Goal: Task Accomplishment & Management: Manage account settings

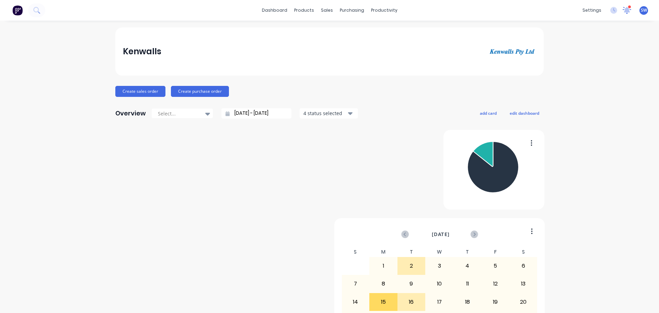
click at [623, 10] on icon at bounding box center [626, 10] width 6 height 6
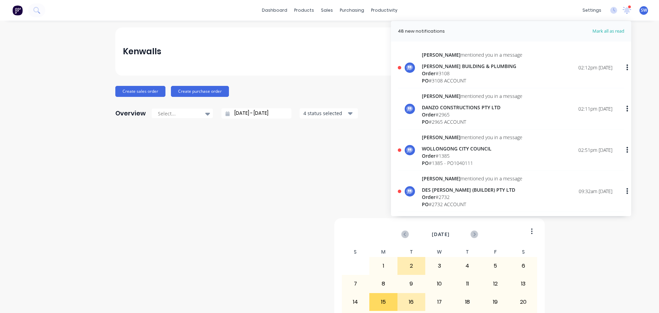
click at [318, 50] on div "Kenwalls" at bounding box center [329, 52] width 413 height 14
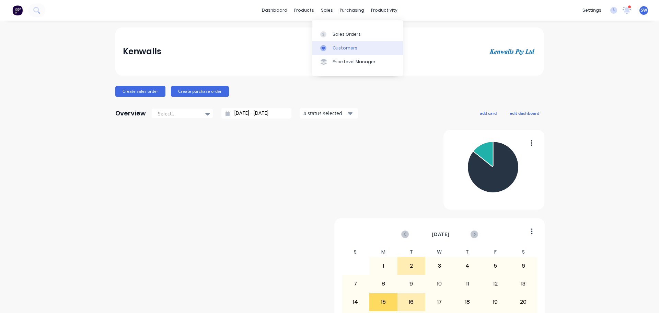
click at [344, 51] on div "Customers" at bounding box center [345, 48] width 25 height 6
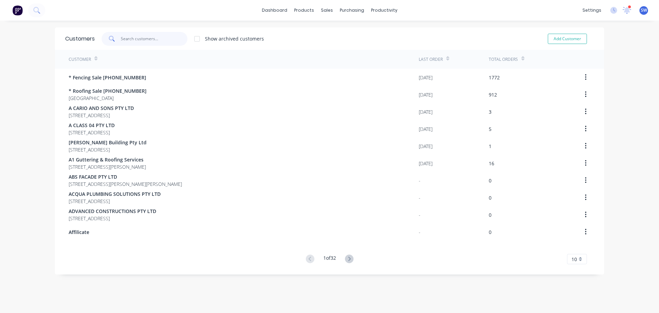
click at [134, 37] on input "text" at bounding box center [154, 39] width 67 height 14
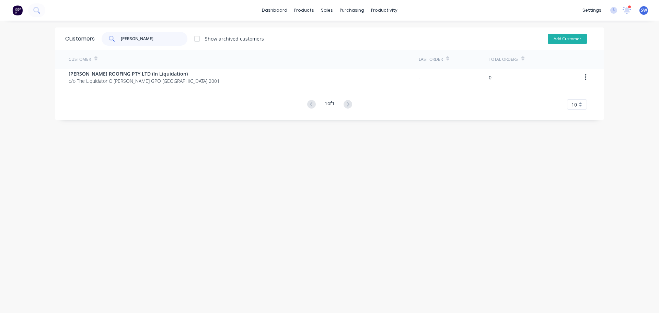
type input "[PERSON_NAME]"
click at [560, 39] on button "Add Customer" at bounding box center [567, 39] width 39 height 10
select select "AU"
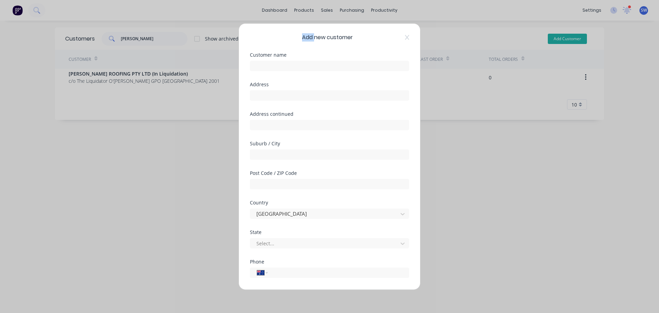
click at [560, 39] on div "Add new customer Customer name Address Address continued Suburb / City Post Cod…" at bounding box center [329, 156] width 659 height 313
click at [405, 38] on icon at bounding box center [407, 37] width 4 height 5
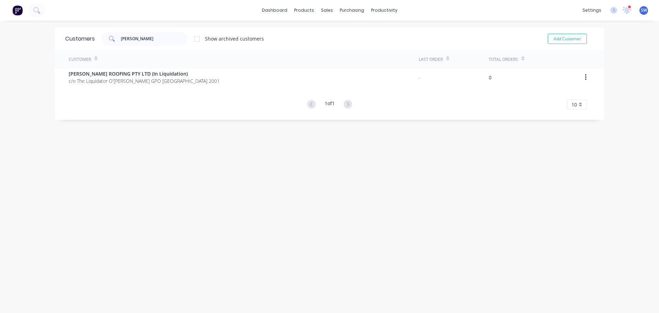
click at [16, 9] on img at bounding box center [17, 10] width 10 height 10
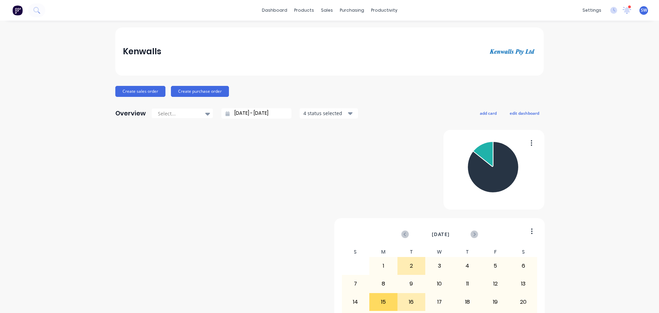
click at [16, 9] on img at bounding box center [17, 10] width 10 height 10
click at [205, 115] on icon at bounding box center [207, 114] width 5 height 3
click at [341, 51] on div "Customers" at bounding box center [345, 48] width 25 height 6
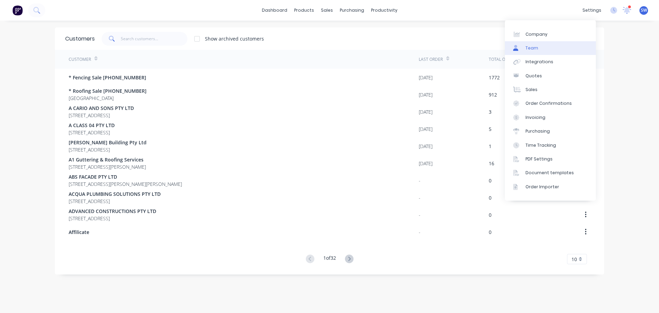
click at [535, 51] on div "Team" at bounding box center [531, 48] width 13 height 6
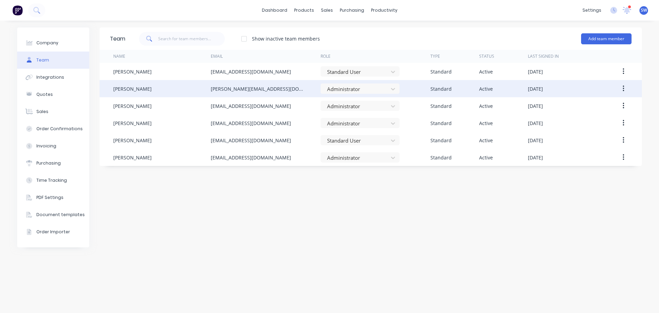
click at [618, 91] on button "button" at bounding box center [623, 88] width 16 height 12
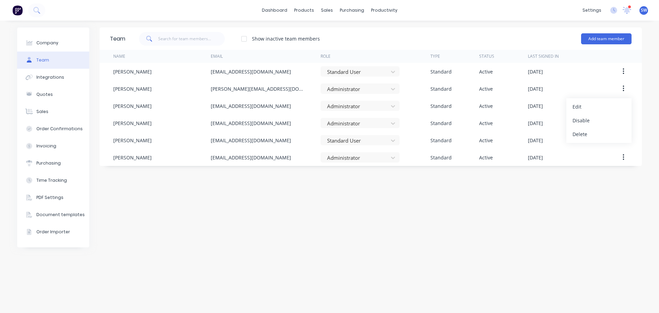
drag, startPoint x: 402, startPoint y: 226, endPoint x: 410, endPoint y: 210, distance: 18.1
click at [402, 226] on div "Team Show inactive team members Add team member Name Email Role Type Status Las…" at bounding box center [371, 166] width 542 height 278
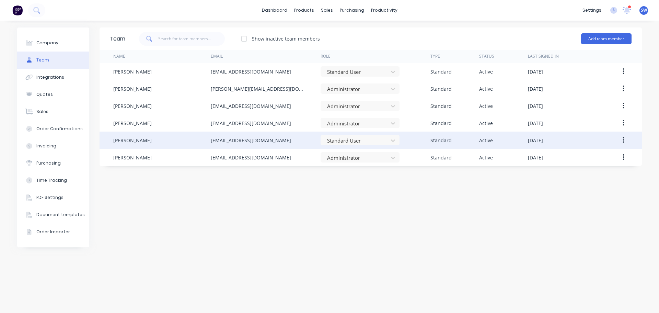
click at [622, 140] on icon "button" at bounding box center [622, 140] width 1 height 6
click at [573, 163] on div "Edit" at bounding box center [598, 158] width 53 height 10
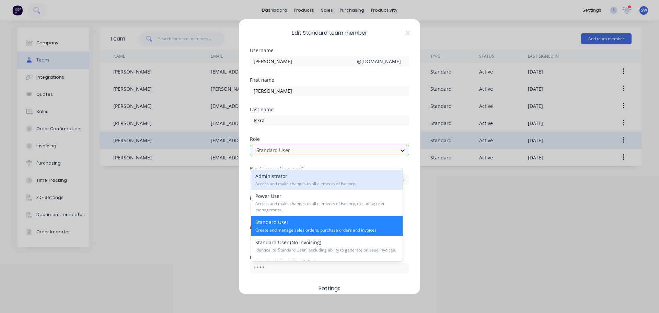
click at [399, 154] on icon at bounding box center [402, 150] width 7 height 7
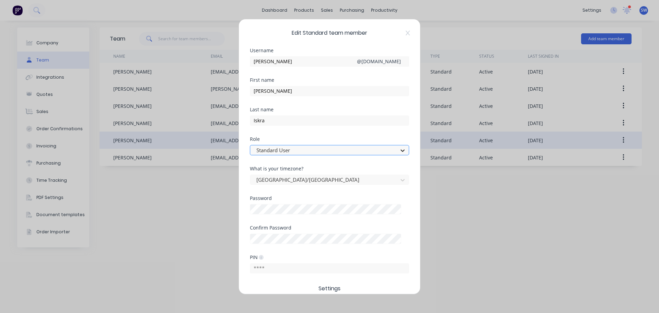
click at [399, 154] on icon at bounding box center [402, 150] width 7 height 7
drag, startPoint x: 502, startPoint y: 249, endPoint x: 497, endPoint y: 246, distance: 5.7
click at [503, 249] on div "Edit Standard team member Username [PERSON_NAME] @ [DOMAIN_NAME] First name [PE…" at bounding box center [329, 156] width 659 height 313
click at [407, 32] on icon at bounding box center [408, 32] width 4 height 5
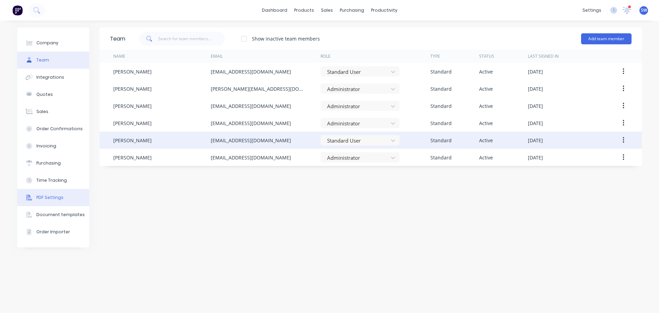
scroll to position [2, 0]
click at [64, 44] on button "Company" at bounding box center [53, 42] width 72 height 17
select select "AU"
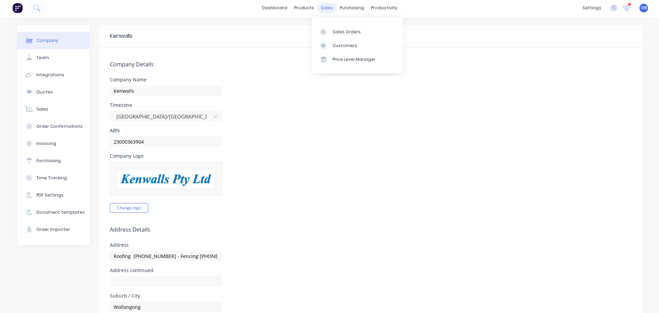
click at [324, 6] on div "sales" at bounding box center [326, 8] width 19 height 10
click at [348, 49] on div "Customers" at bounding box center [345, 46] width 25 height 6
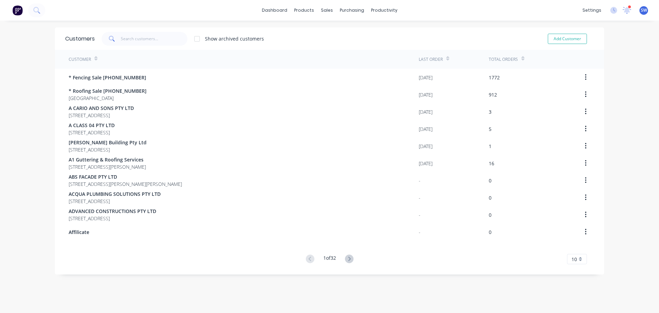
click at [75, 38] on div "Customers" at bounding box center [80, 39] width 30 height 8
click at [558, 42] on button "Add Customer" at bounding box center [567, 39] width 39 height 10
select select "AU"
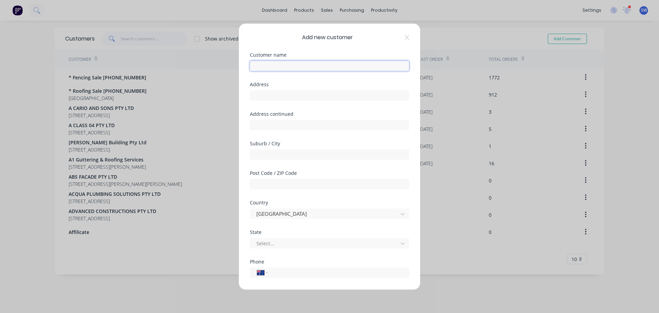
click at [288, 67] on input "text" at bounding box center [329, 65] width 159 height 10
type input "PALMERS ROOFING"
click at [405, 39] on icon at bounding box center [407, 37] width 4 height 5
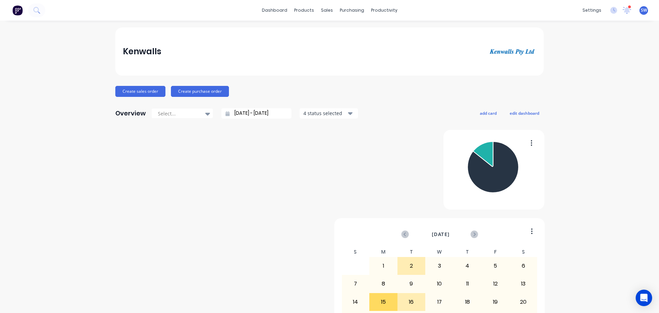
click at [16, 10] on img at bounding box center [17, 10] width 10 height 10
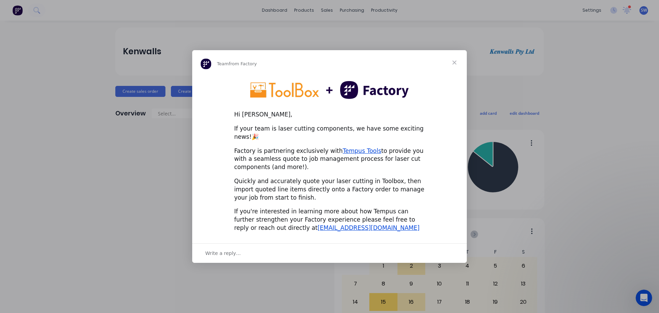
click at [452, 66] on span "Close" at bounding box center [454, 62] width 25 height 25
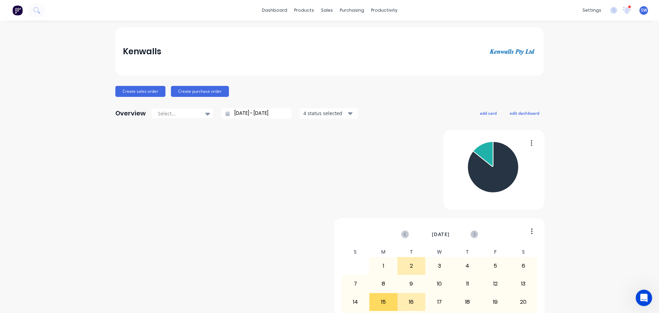
click at [23, 12] on img at bounding box center [17, 10] width 10 height 10
click at [20, 12] on img at bounding box center [17, 10] width 10 height 10
click at [260, 10] on link "dashboard" at bounding box center [274, 10] width 32 height 10
click at [624, 8] on icon at bounding box center [627, 9] width 6 height 5
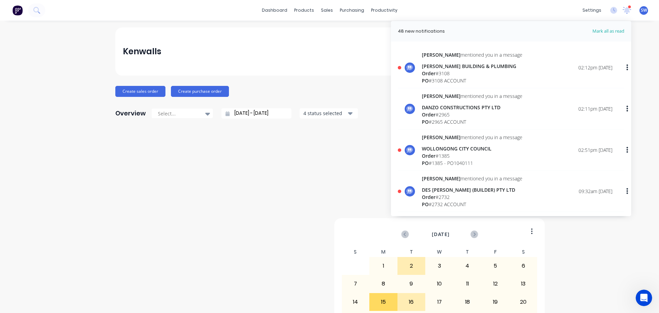
click at [529, 11] on div "dashboard products sales purchasing productivity dashboard products Product Cat…" at bounding box center [329, 10] width 659 height 21
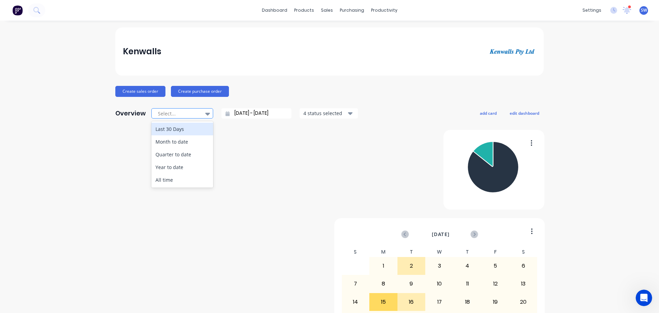
click at [163, 117] on div at bounding box center [178, 113] width 43 height 9
click at [187, 34] on div "Kenwalls" at bounding box center [329, 51] width 428 height 48
click at [38, 8] on icon at bounding box center [36, 10] width 7 height 7
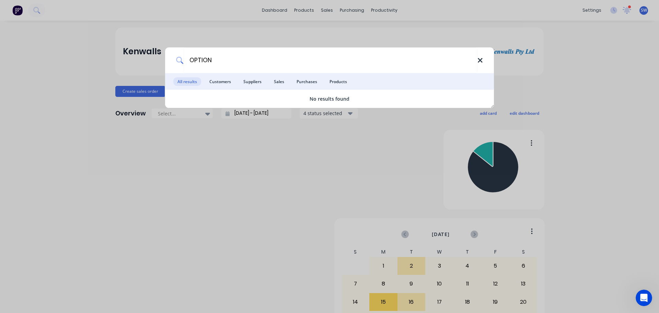
type input "OPTION"
drag, startPoint x: 481, startPoint y: 58, endPoint x: 471, endPoint y: 52, distance: 11.2
click at [479, 57] on icon at bounding box center [479, 61] width 5 height 8
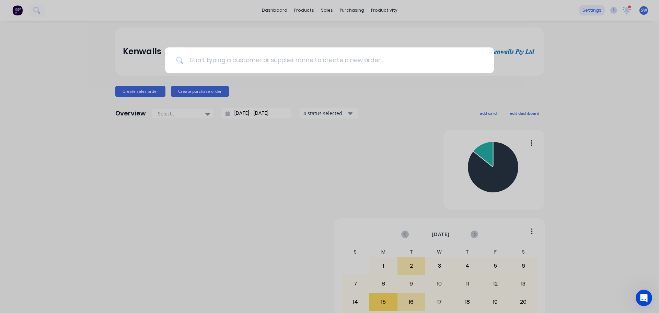
drag, startPoint x: 573, startPoint y: 12, endPoint x: 570, endPoint y: 8, distance: 5.5
click at [573, 10] on div at bounding box center [329, 156] width 659 height 313
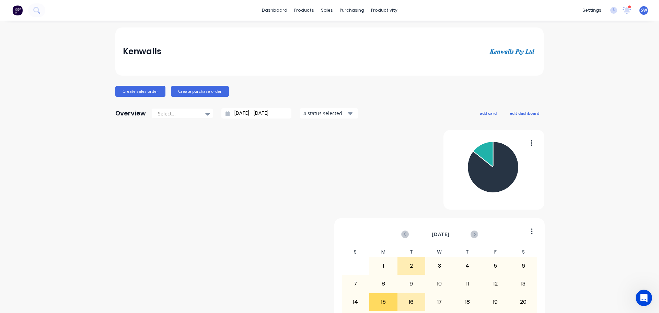
click at [16, 10] on img at bounding box center [17, 10] width 10 height 10
click at [143, 53] on div "Kenwalls" at bounding box center [142, 52] width 38 height 14
drag, startPoint x: 128, startPoint y: 118, endPoint x: 162, endPoint y: 118, distance: 34.0
click at [128, 118] on div "Overview" at bounding box center [130, 113] width 31 height 14
click at [205, 117] on icon at bounding box center [207, 114] width 5 height 8
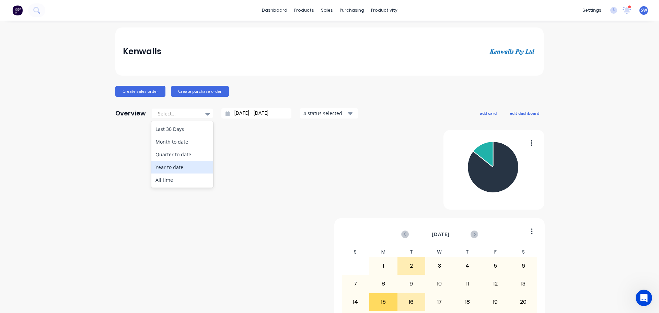
click at [255, 173] on div "September 2025 S M T W T F S 27 28 29 30 31 1 2 3 4 5 6 7 8 9 10 11 12 13 14 15…" at bounding box center [329, 258] width 428 height 256
click at [350, 117] on icon "button" at bounding box center [350, 113] width 5 height 8
click at [512, 51] on img at bounding box center [512, 51] width 48 height 9
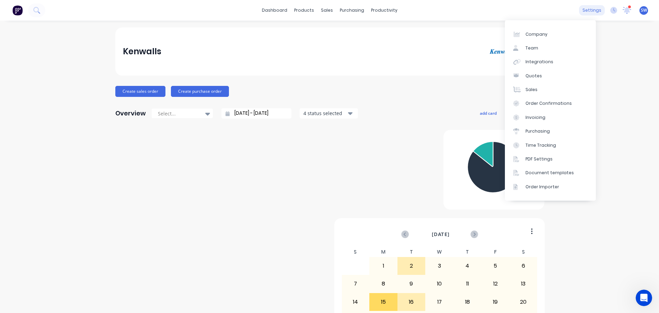
click at [586, 13] on div "settings" at bounding box center [592, 10] width 26 height 10
click at [534, 65] on div "Integrations" at bounding box center [539, 62] width 28 height 6
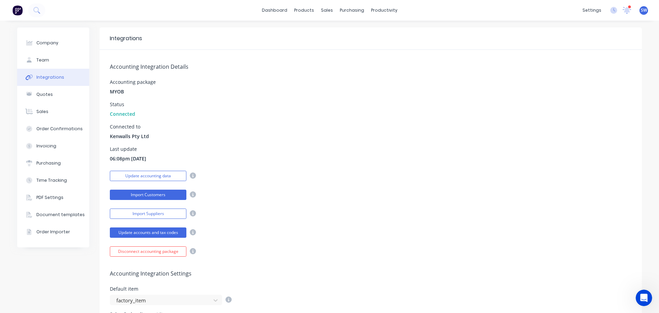
click at [141, 200] on button "Import Customers" at bounding box center [148, 194] width 77 height 10
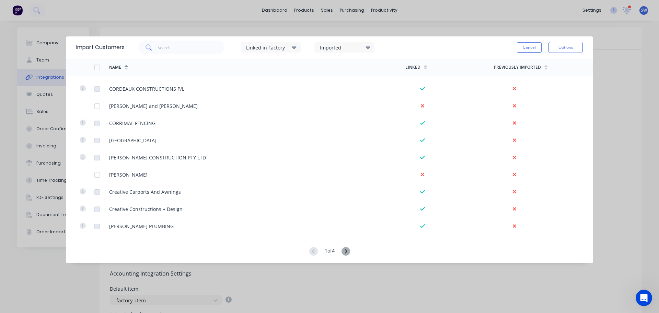
scroll to position [1559, 0]
click at [345, 250] on icon at bounding box center [345, 251] width 9 height 9
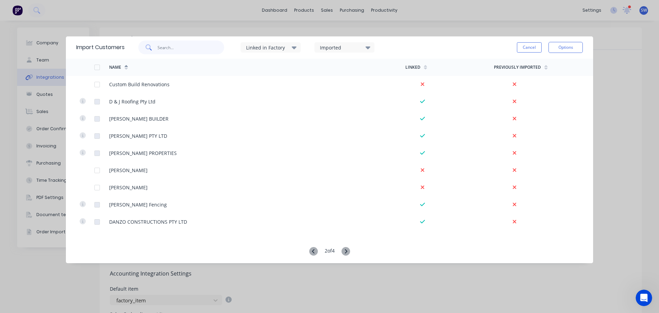
click at [179, 50] on input "text" at bounding box center [191, 47] width 67 height 14
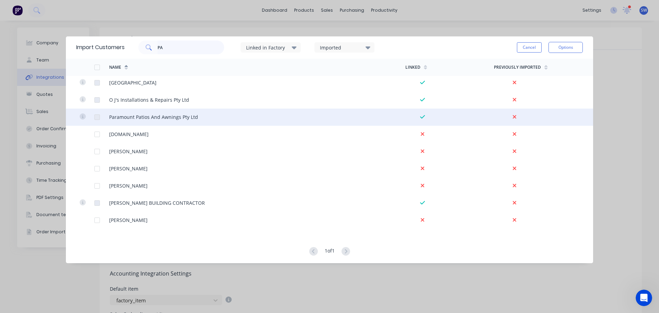
scroll to position [172, 0]
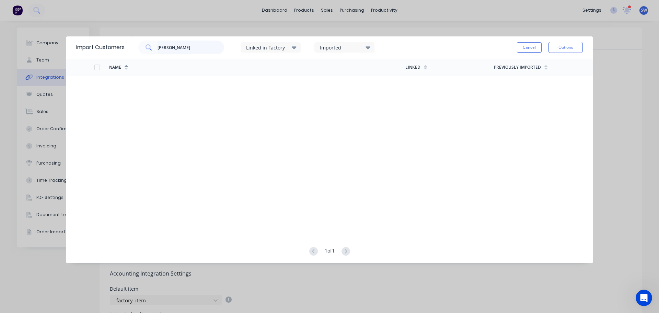
type input "[PERSON_NAME]"
click at [289, 48] on div "Linked in Factory" at bounding box center [267, 47] width 43 height 7
click at [296, 46] on icon at bounding box center [294, 48] width 5 height 8
click at [612, 70] on div "Import Customers PALMER Linked in Factory Imported Cancel Options Name Linked P…" at bounding box center [329, 156] width 659 height 313
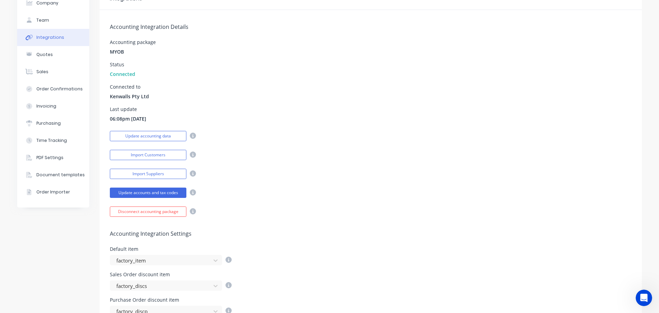
scroll to position [0, 0]
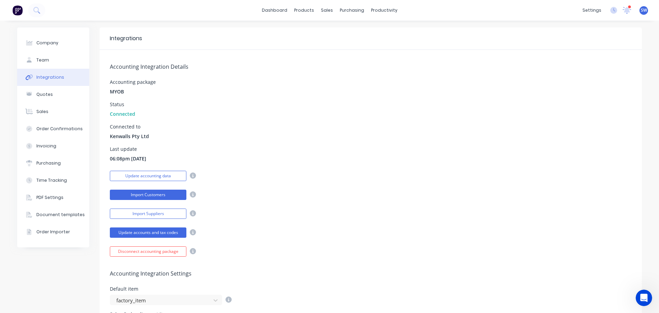
click at [152, 200] on button "Import Customers" at bounding box center [148, 194] width 77 height 10
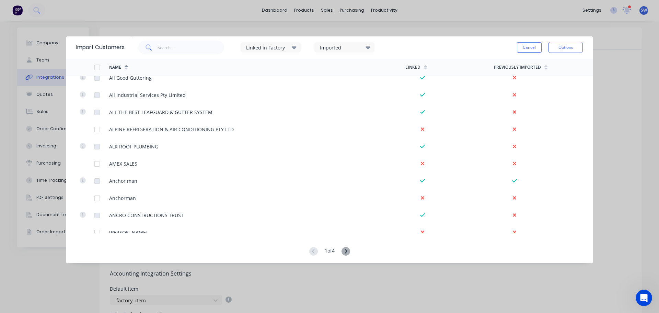
scroll to position [275, 0]
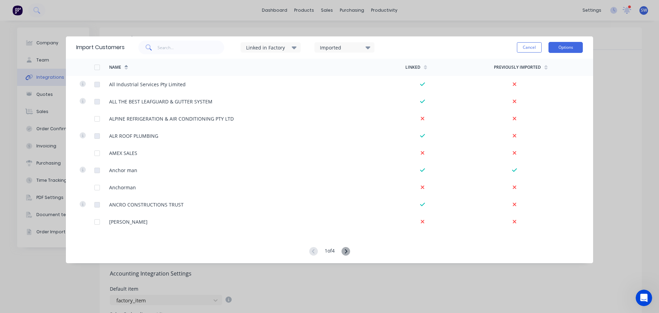
click at [568, 45] on button "Options" at bounding box center [565, 47] width 34 height 11
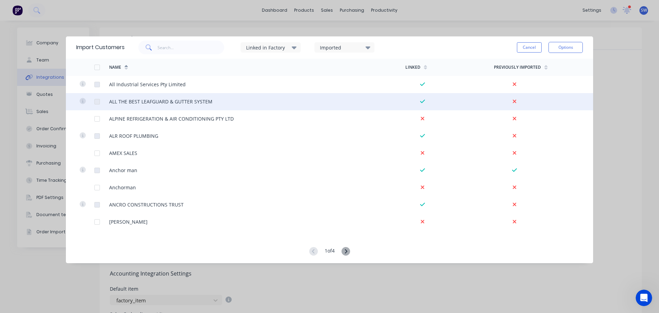
click at [326, 93] on div "ALL THE BEST LEAFGUARD & GUTTER SYSTEM" at bounding box center [257, 101] width 296 height 17
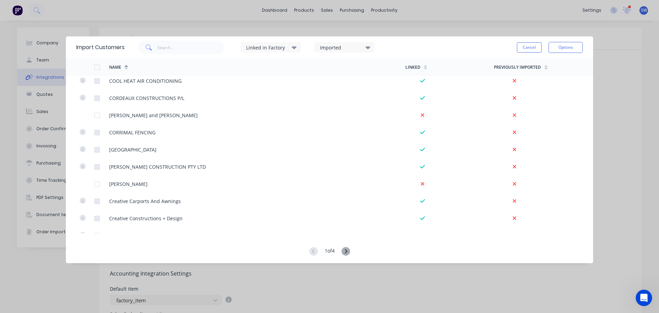
scroll to position [1559, 0]
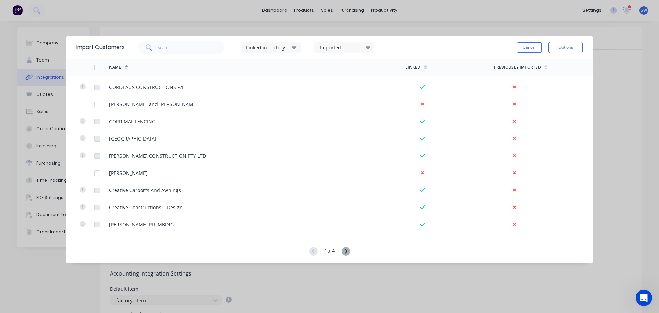
click at [349, 252] on g at bounding box center [345, 251] width 9 height 9
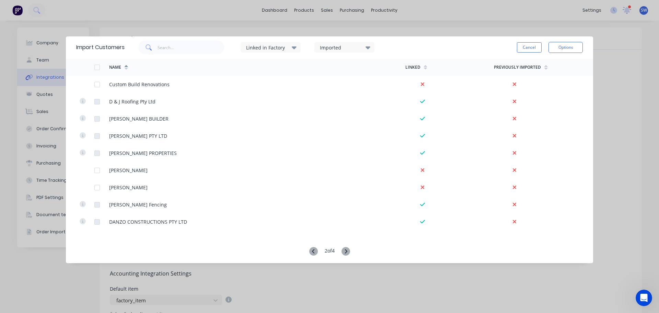
click at [347, 250] on icon at bounding box center [346, 251] width 2 height 4
click at [311, 251] on icon at bounding box center [313, 251] width 9 height 9
click at [631, 40] on div "Import Customers Linked in Factory Imported Cancel Options Name Linked Previous…" at bounding box center [329, 156] width 659 height 313
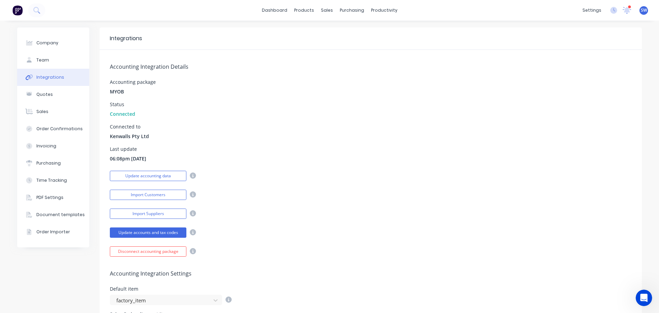
click at [21, 13] on img at bounding box center [17, 10] width 10 height 10
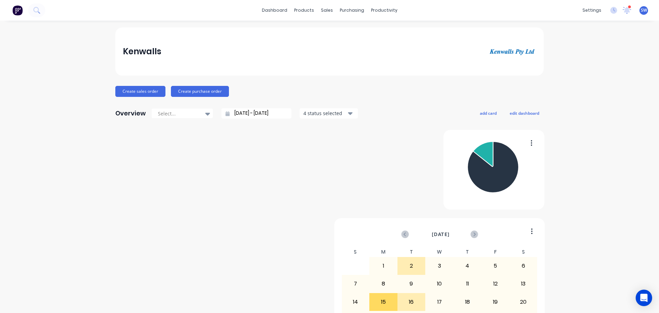
click at [641, 11] on span "SW" at bounding box center [644, 10] width 6 height 6
click at [356, 72] on div "Kenwalls" at bounding box center [329, 51] width 428 height 48
click at [40, 11] on icon at bounding box center [36, 10] width 7 height 7
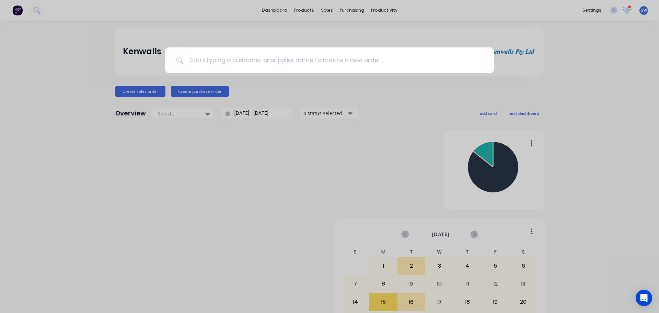
click at [313, 38] on div at bounding box center [329, 156] width 659 height 313
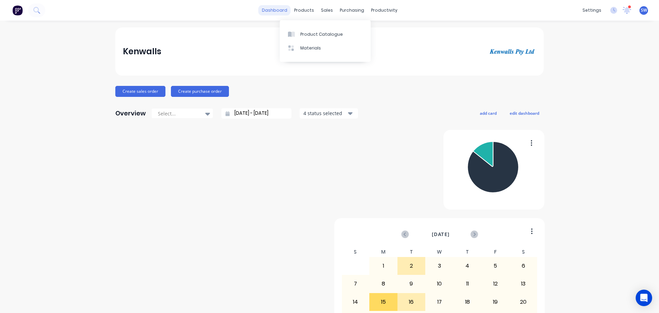
click at [266, 13] on link "dashboard" at bounding box center [274, 10] width 32 height 10
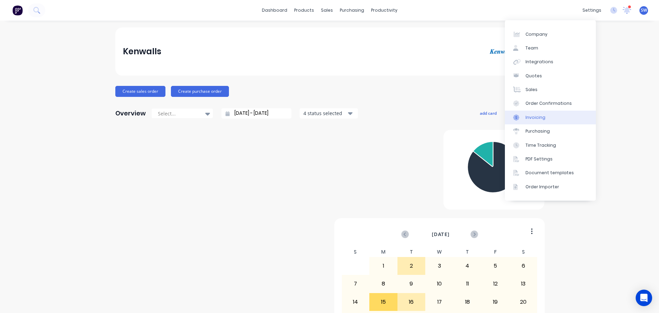
click at [528, 120] on div "Invoicing" at bounding box center [535, 117] width 20 height 6
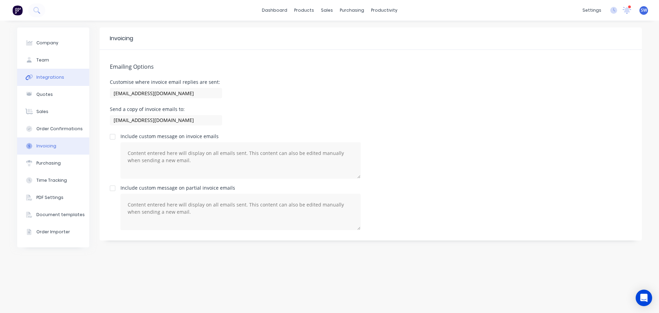
click at [56, 80] on div "Integrations" at bounding box center [50, 77] width 28 height 6
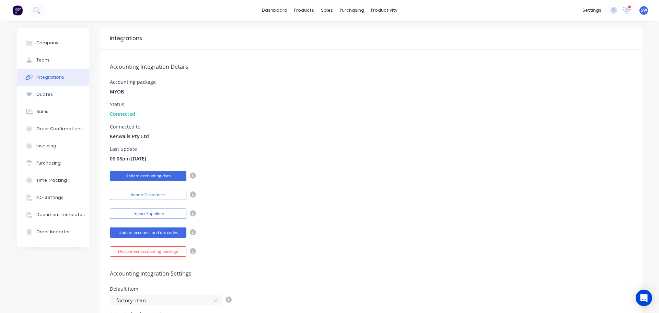
click at [163, 181] on button "Update accounting data" at bounding box center [148, 176] width 77 height 10
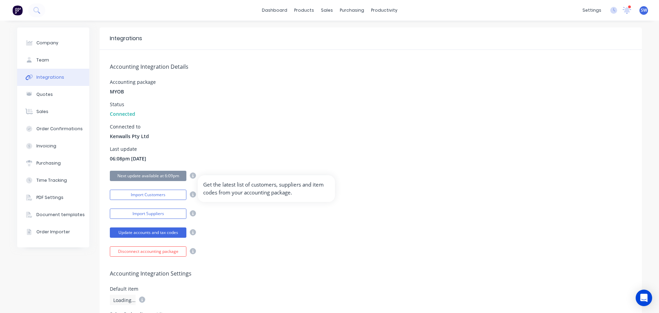
click at [193, 178] on icon at bounding box center [193, 175] width 6 height 6
click at [238, 162] on div "Last update 06:08pm 16/08/24" at bounding box center [371, 154] width 522 height 15
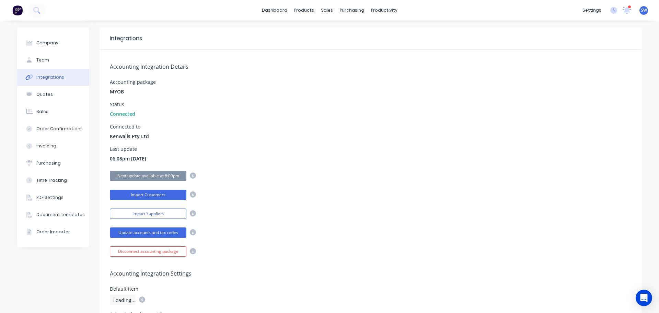
click at [160, 200] on button "Import Customers" at bounding box center [148, 194] width 77 height 10
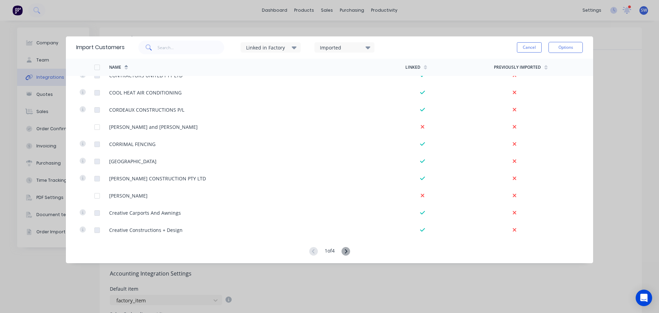
scroll to position [1559, 0]
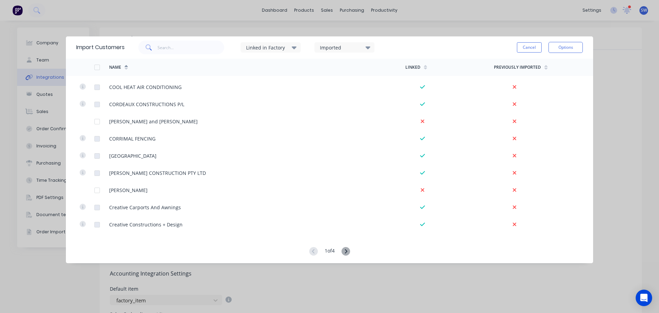
click at [296, 48] on icon at bounding box center [294, 47] width 5 height 3
click at [197, 50] on input "text" at bounding box center [191, 47] width 67 height 14
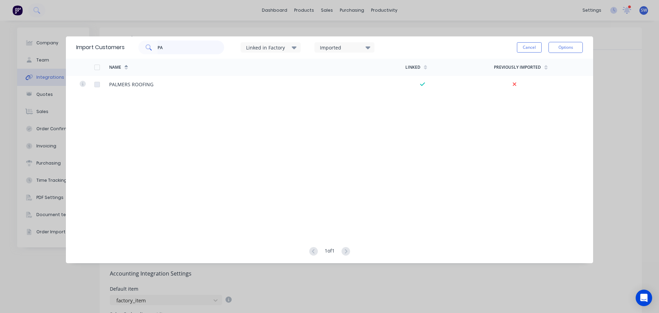
type input "P"
